Goal: Use online tool/utility: Utilize a website feature to perform a specific function

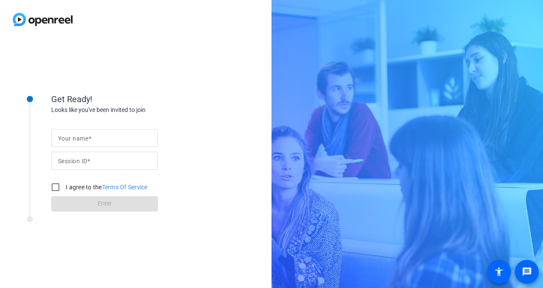
click at [84, 135] on mat-label "Your name" at bounding box center [73, 138] width 30 height 7
click at [84, 134] on input "Your name" at bounding box center [104, 138] width 93 height 10
type input "a"
type input "[PERSON_NAME]"
click at [62, 158] on mat-label "Session ID" at bounding box center [72, 161] width 29 height 7
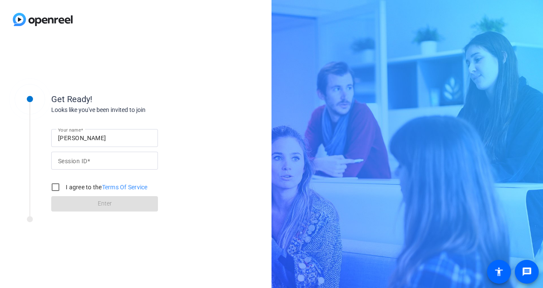
click at [62, 157] on input "Session ID" at bounding box center [104, 160] width 93 height 10
click at [68, 160] on input "iPS" at bounding box center [104, 160] width 93 height 10
type input "iPSV"
click at [54, 186] on input "I agree to the Terms Of Service" at bounding box center [55, 186] width 17 height 17
checkbox input "true"
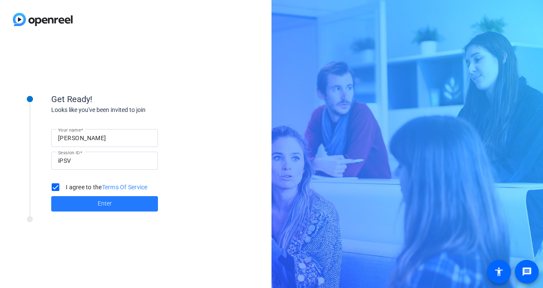
click at [78, 202] on span at bounding box center [104, 203] width 107 height 20
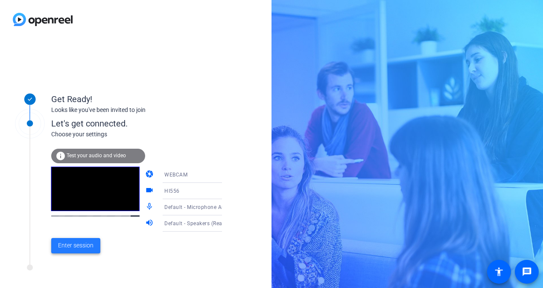
click at [84, 245] on span "Enter session" at bounding box center [75, 245] width 35 height 9
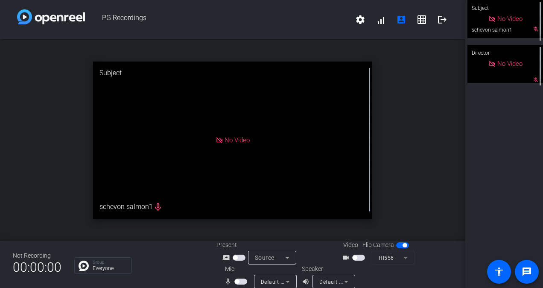
click at [357, 258] on span "button" at bounding box center [358, 257] width 13 height 6
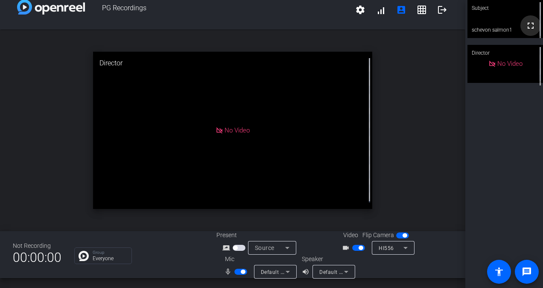
click at [527, 30] on mat-icon "fullscreen" at bounding box center [531, 25] width 10 height 10
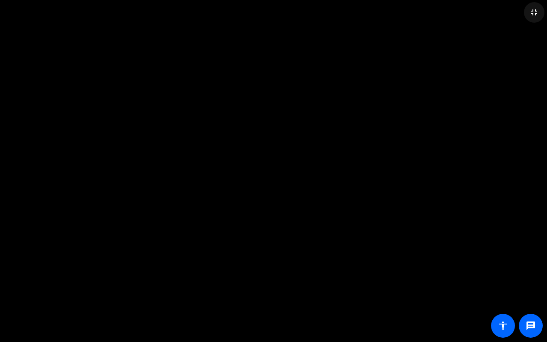
click at [533, 13] on mat-icon "fullscreen_exit" at bounding box center [534, 12] width 10 height 10
